Goal: Register for event/course

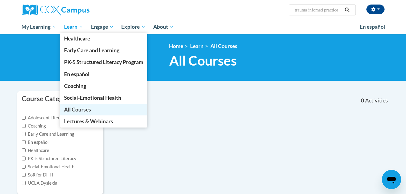
click at [75, 109] on span "All Courses" at bounding box center [77, 109] width 27 height 6
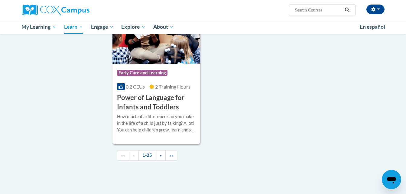
scroll to position [1414, 0]
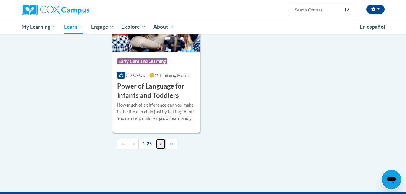
click at [161, 146] on span "»" at bounding box center [161, 143] width 2 height 5
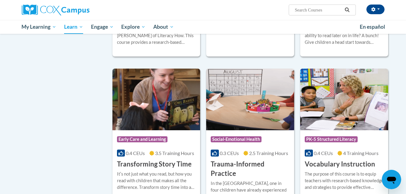
scroll to position [976, 0]
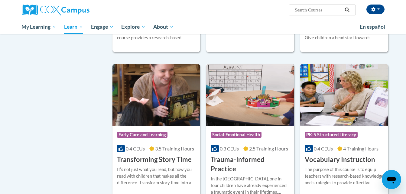
click at [241, 145] on div "0.3 CEUs 2.5 Training Hours" at bounding box center [250, 148] width 79 height 7
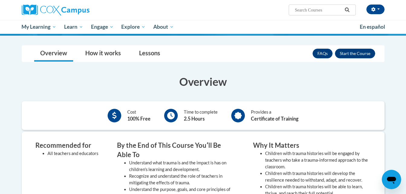
scroll to position [122, 0]
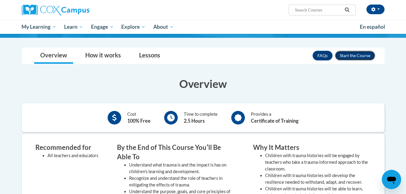
click at [354, 58] on button "Enroll" at bounding box center [355, 56] width 40 height 10
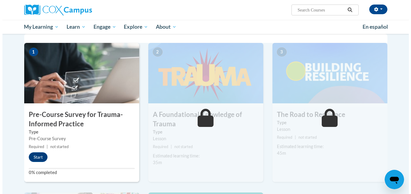
scroll to position [121, 0]
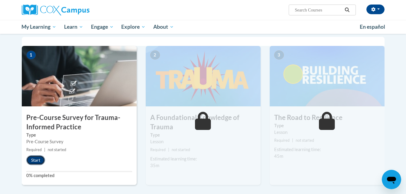
click at [40, 161] on button "Start" at bounding box center [35, 160] width 19 height 10
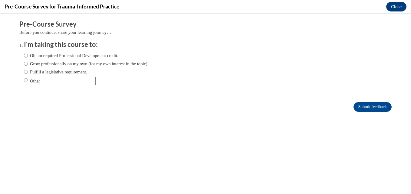
scroll to position [0, 0]
click at [66, 56] on label "Obtain required Professional Development credit." at bounding box center [71, 55] width 94 height 7
click at [28, 56] on input "Obtain required Professional Development credit." at bounding box center [26, 55] width 4 height 7
radio input "true"
click at [362, 106] on input "Submit feedback" at bounding box center [372, 107] width 38 height 10
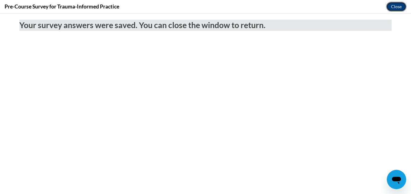
click at [391, 8] on button "Close" at bounding box center [396, 7] width 20 height 10
